Goal: Task Accomplishment & Management: Use online tool/utility

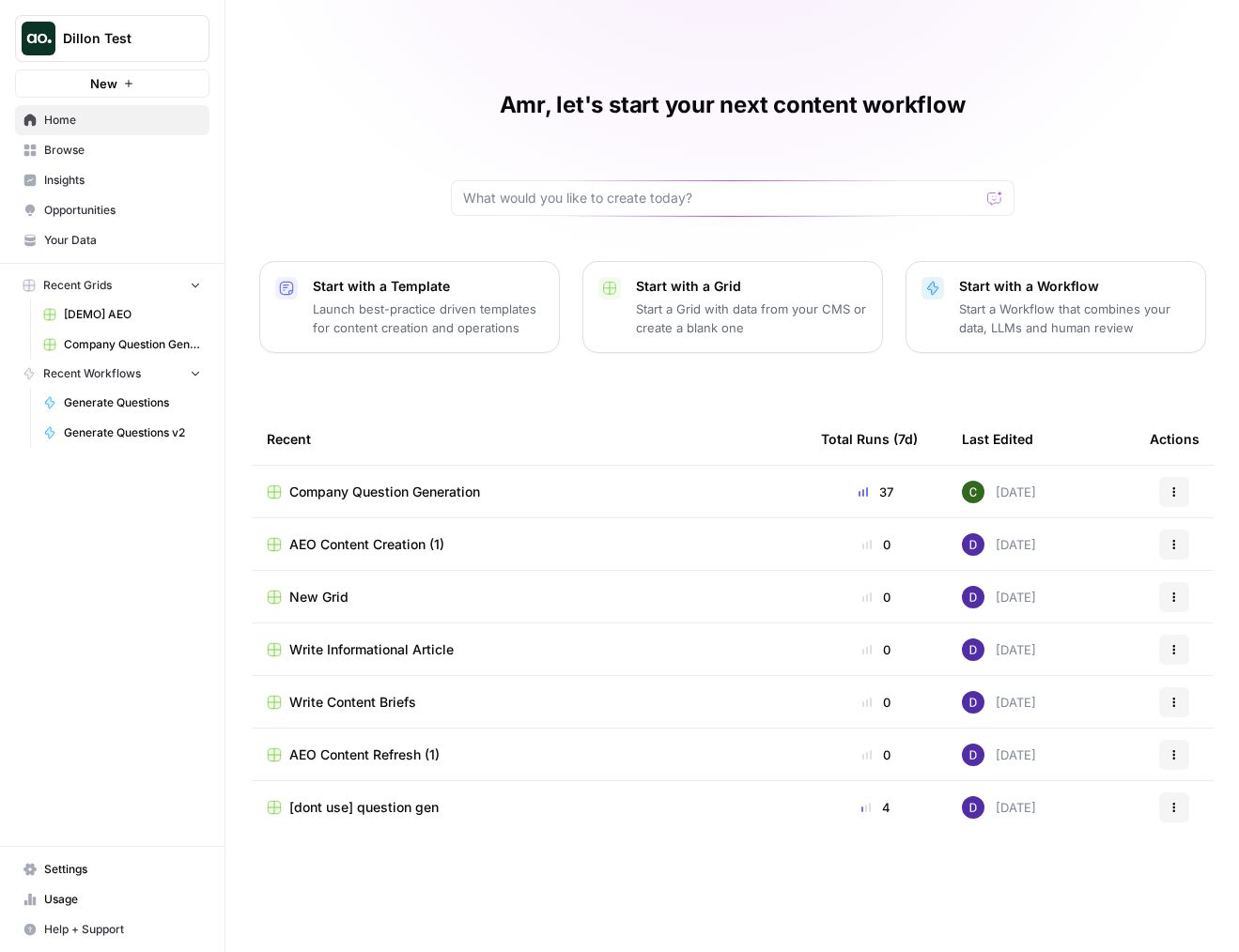
click at [389, 187] on div "Amr, let's start your next content workflow Start with a Template Launch best-p…" at bounding box center [732, 476] width 1014 height 952
click at [389, 508] on td "Company Question Generation" at bounding box center [528, 491] width 554 height 51
click at [418, 489] on span "Company Question Generation" at bounding box center [384, 492] width 190 height 18
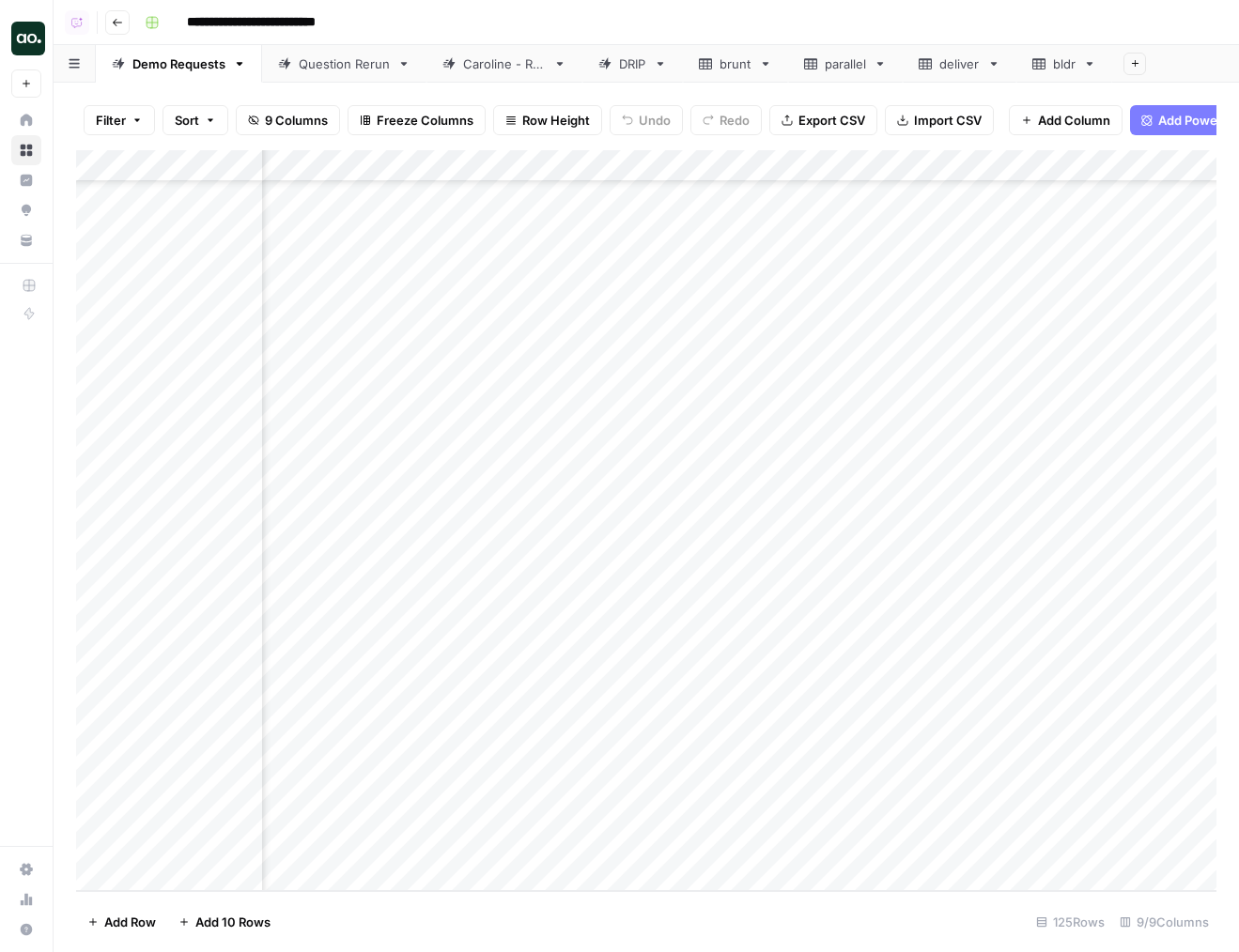
scroll to position [3313, 373]
click at [566, 667] on div "Add Column" at bounding box center [647, 520] width 1140 height 741
click at [669, 609] on div "Add Column" at bounding box center [647, 520] width 1140 height 741
click at [694, 163] on div "Add Column" at bounding box center [647, 520] width 1140 height 741
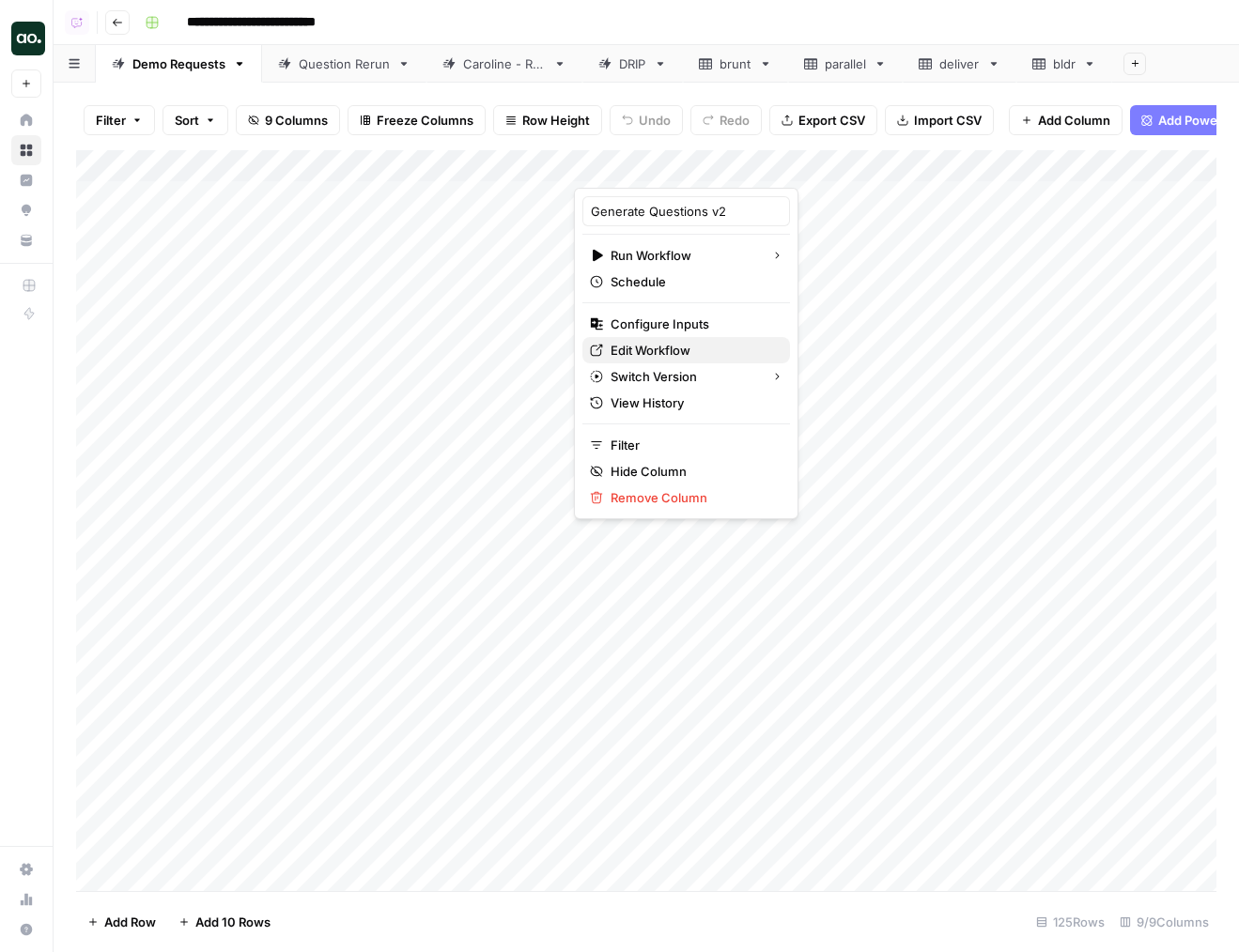
click at [646, 347] on span "Edit Workflow" at bounding box center [693, 350] width 164 height 18
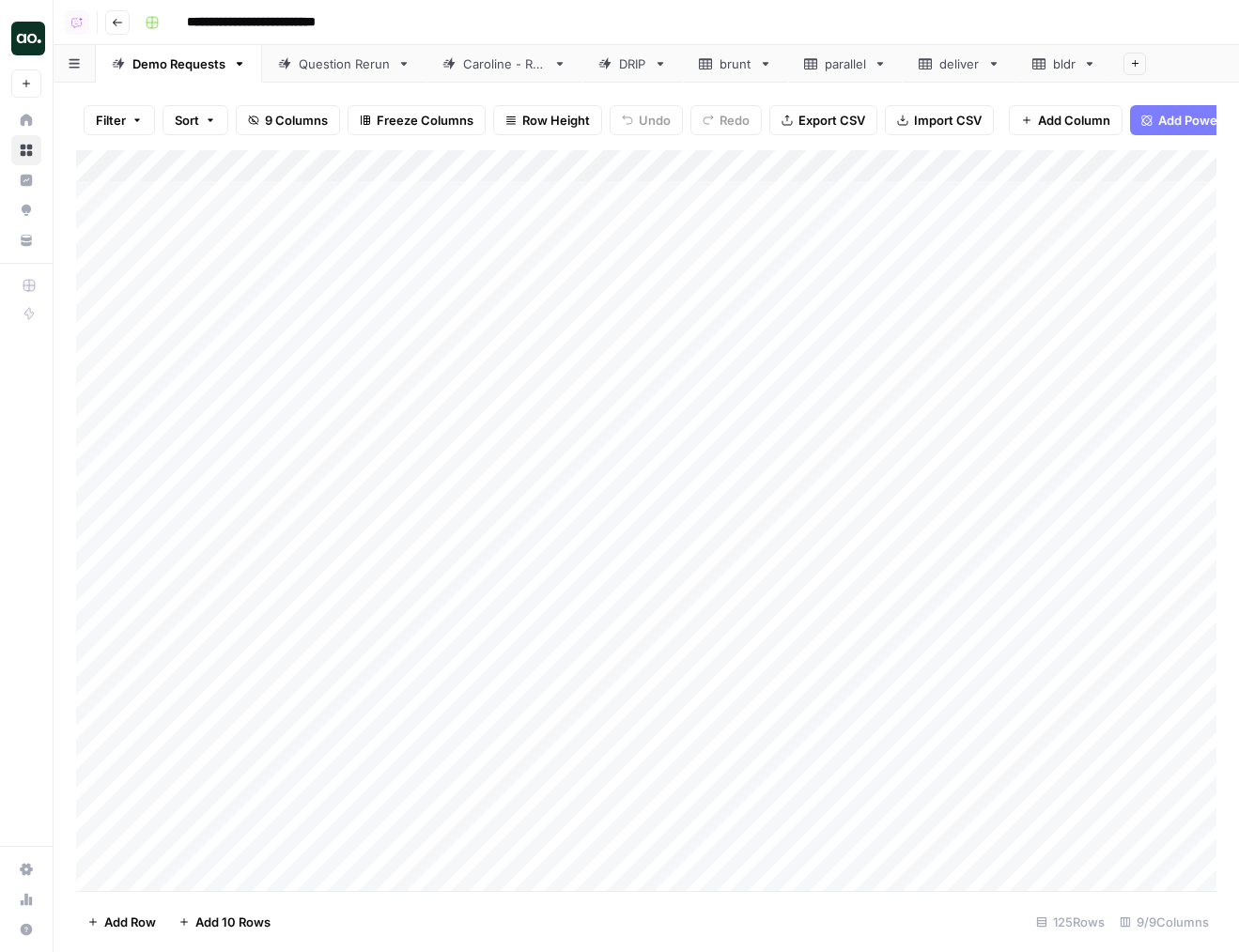
click at [529, 651] on div "Add Column" at bounding box center [647, 520] width 1140 height 741
click at [474, 405] on div "Add Column" at bounding box center [647, 520] width 1140 height 741
click at [459, 463] on div "Add Column" at bounding box center [647, 520] width 1140 height 741
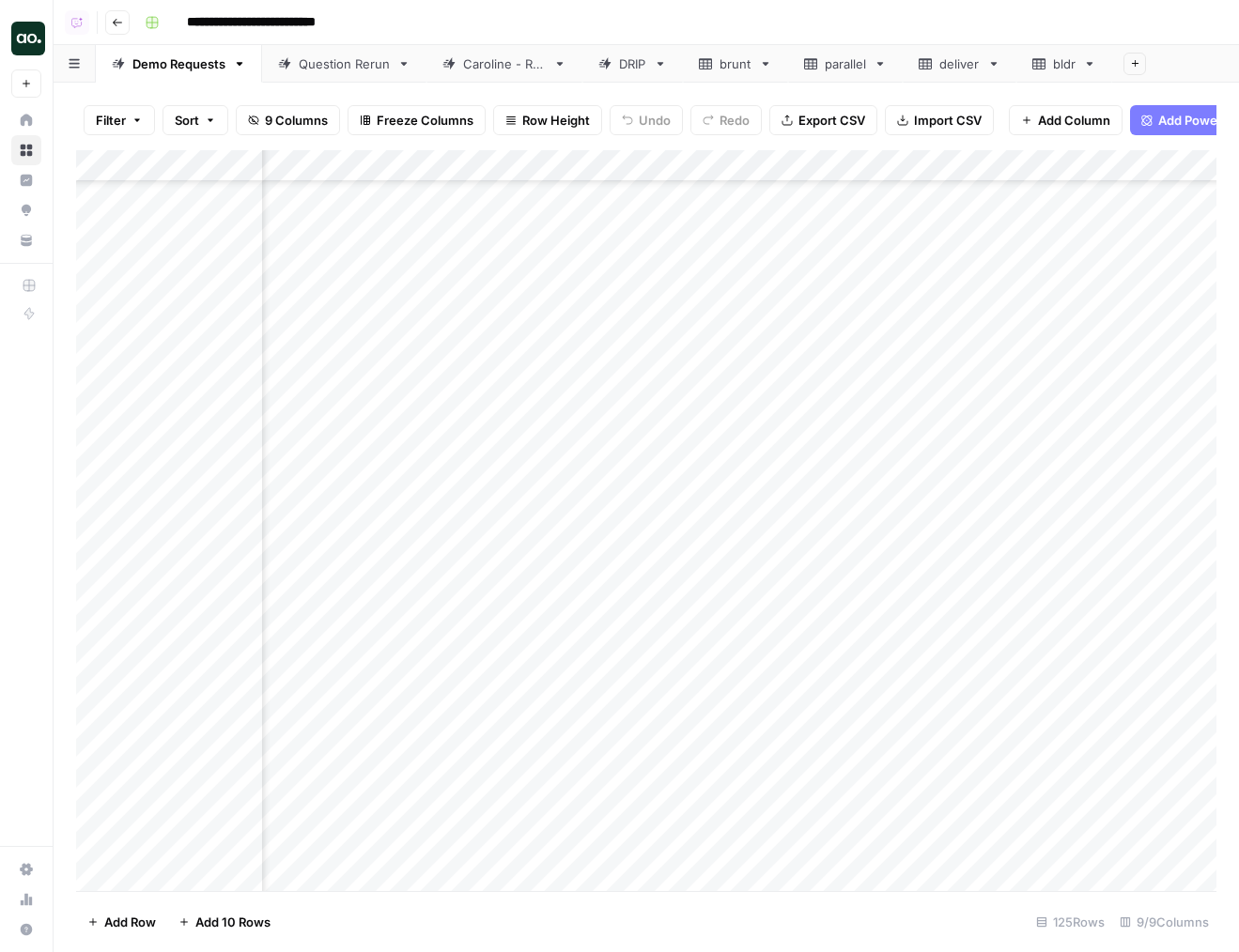
scroll to position [2443, 649]
click at [843, 374] on div "Add Column" at bounding box center [647, 520] width 1140 height 741
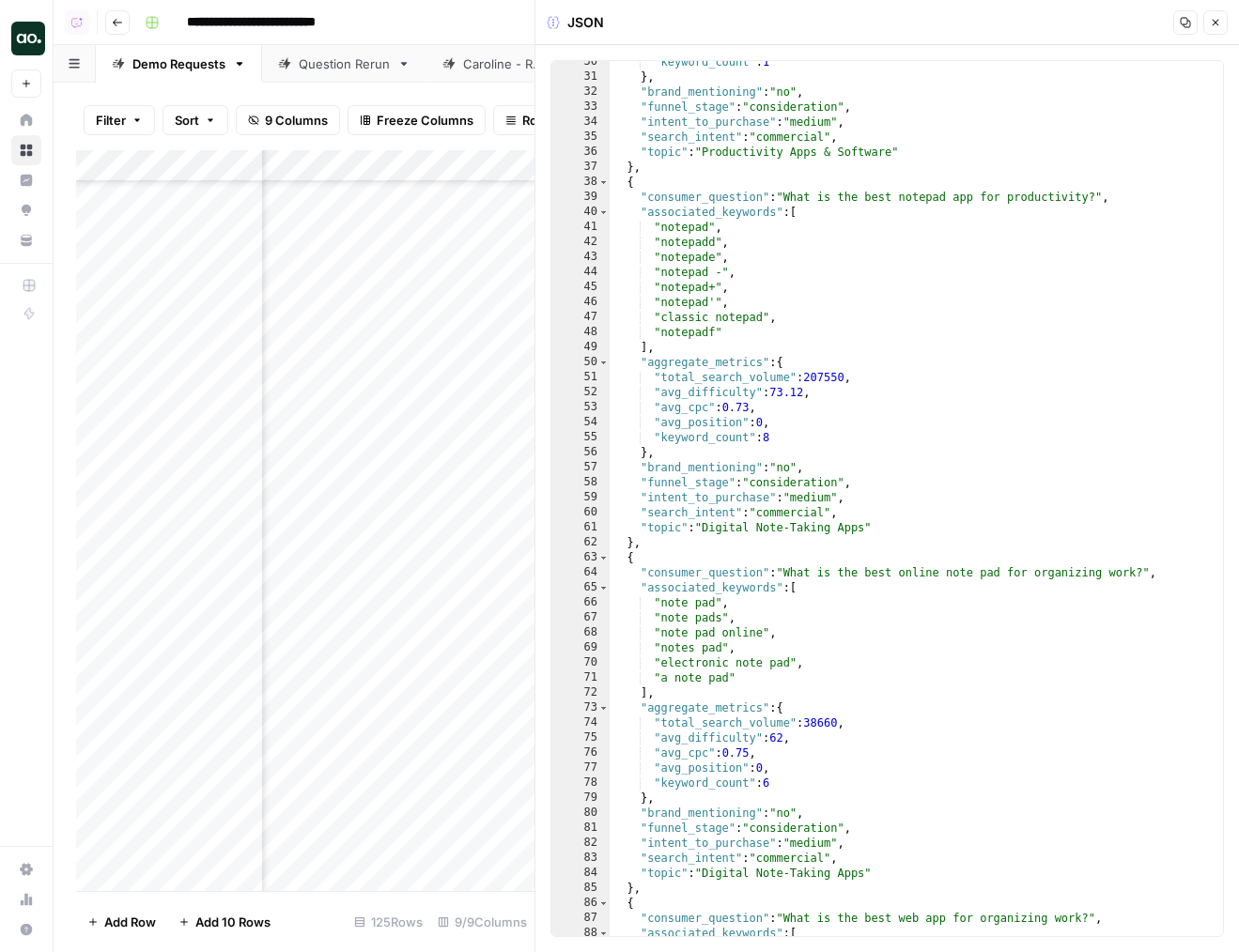
scroll to position [186, 0]
type textarea "**********"
drag, startPoint x: 841, startPoint y: 194, endPoint x: 1003, endPoint y: 195, distance: 162.0
click at [1003, 195] on div ""keyword_count" : 1 } , "brand_mentioning" : "no" , "funnel_stage" : "considera…" at bounding box center [916, 509] width 614 height 906
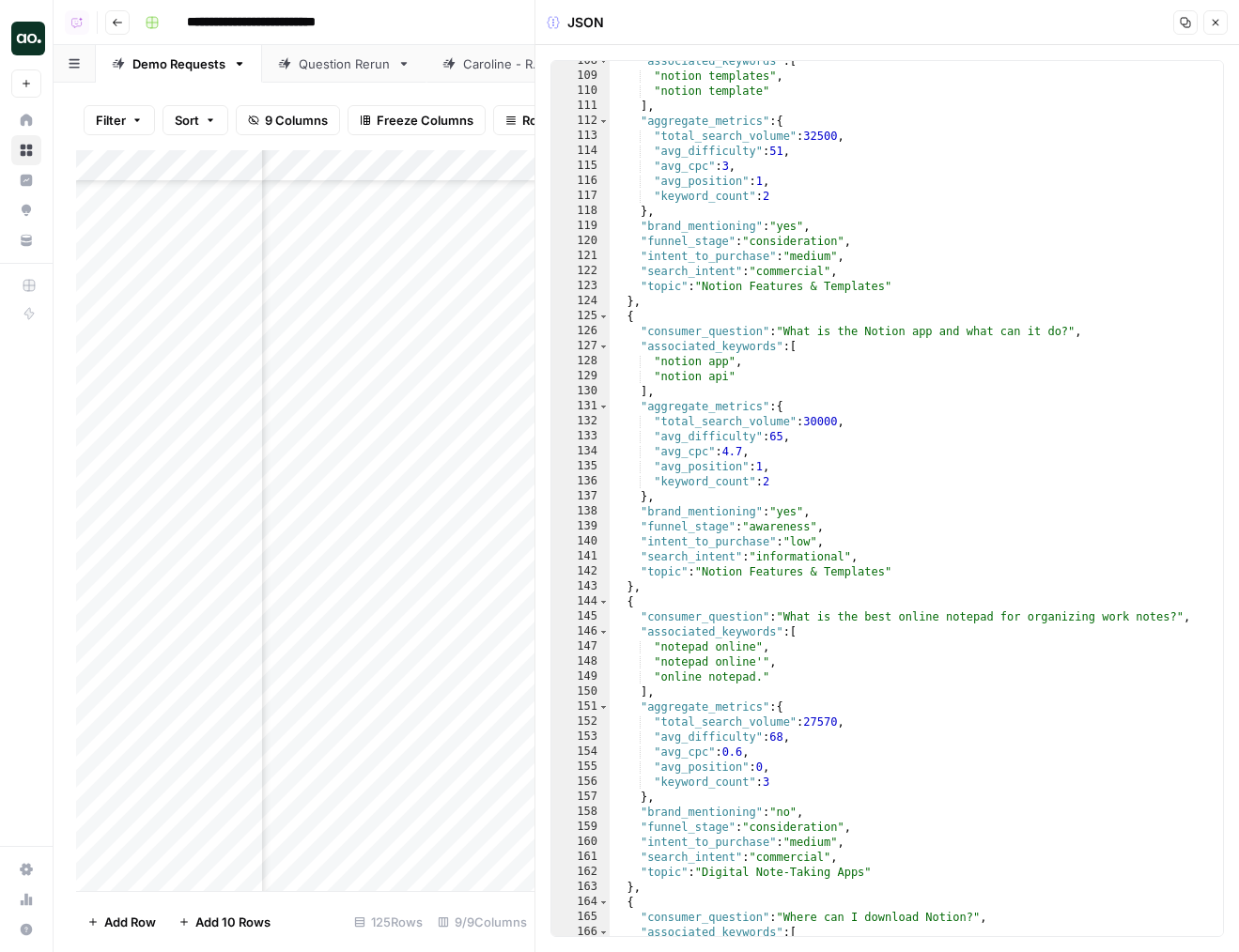
scroll to position [751, 0]
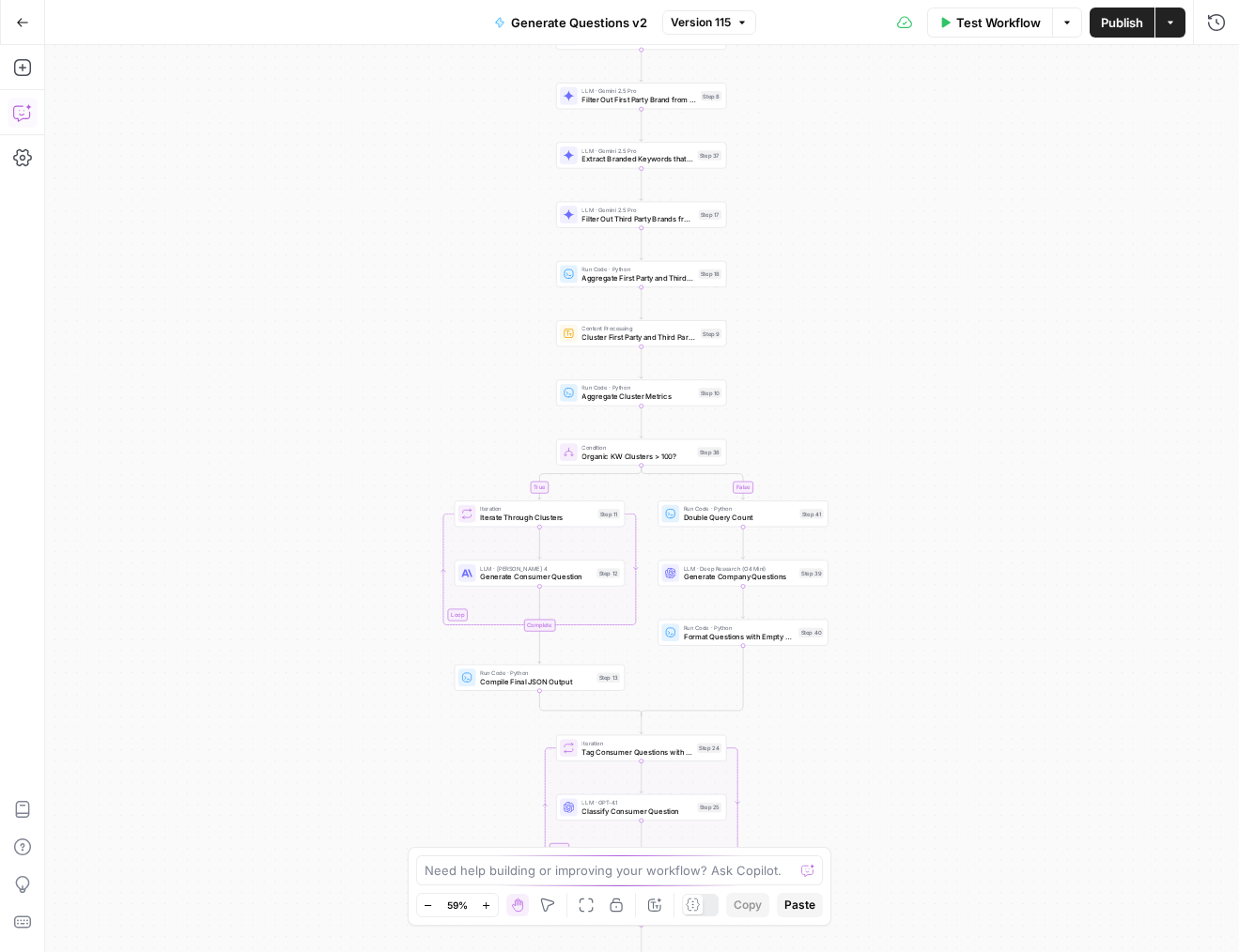
click at [34, 121] on button "Copilot" at bounding box center [22, 112] width 30 height 30
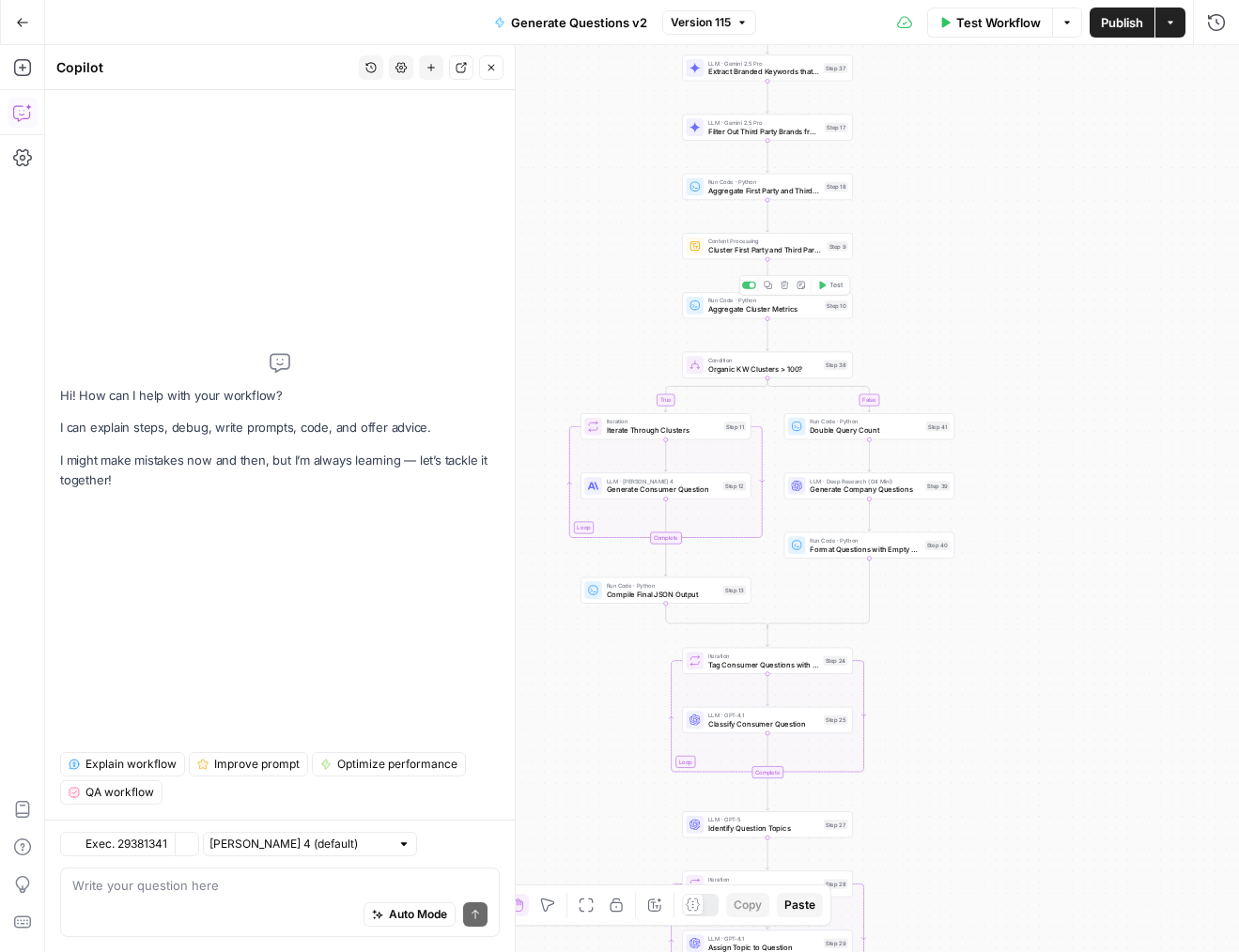
drag, startPoint x: 613, startPoint y: 332, endPoint x: 628, endPoint y: 300, distance: 35.3
click at [628, 300] on div "true false Workflow Set Inputs Inputs LLM · Deep Research (O4 Mini) Research Co…" at bounding box center [642, 499] width 1194 height 908
click at [209, 905] on div "Auto Mode Send" at bounding box center [280, 915] width 416 height 42
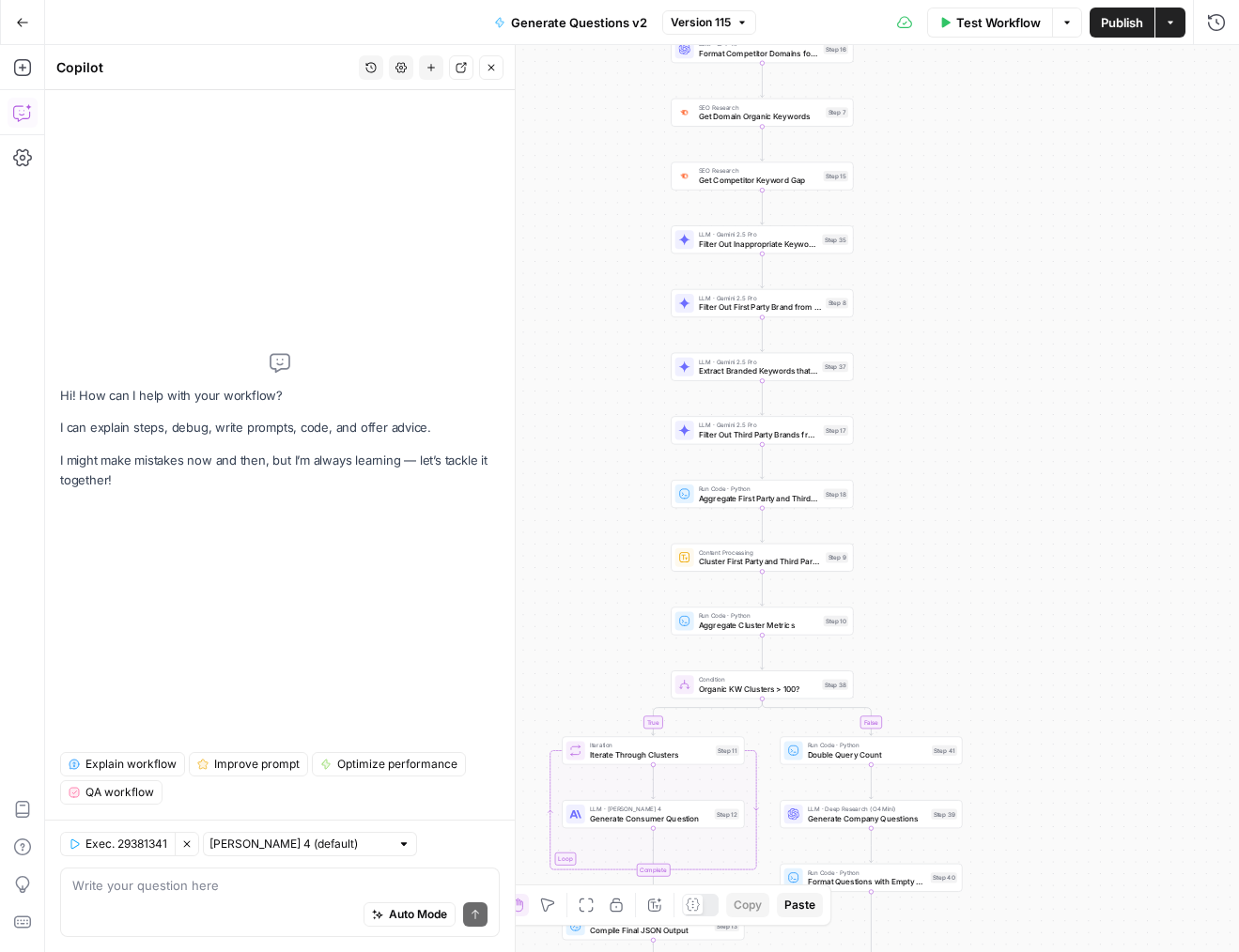
click at [493, 62] on icon "button" at bounding box center [491, 68] width 12 height 12
